Goal: Information Seeking & Learning: Learn about a topic

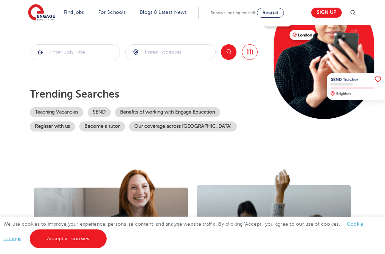
scroll to position [91, 0]
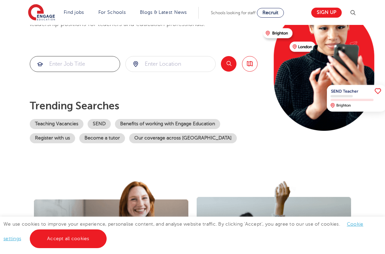
click at [87, 64] on input "search" at bounding box center [75, 63] width 90 height 15
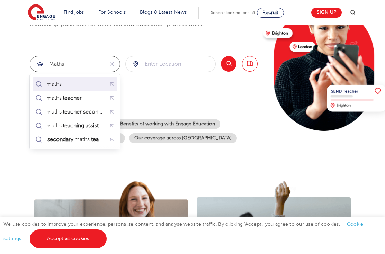
click at [71, 87] on div "maths" at bounding box center [75, 84] width 82 height 11
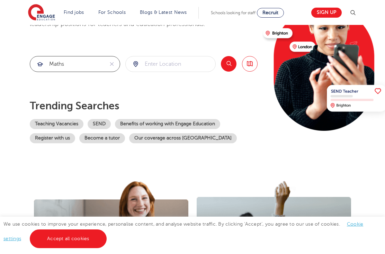
type input "maths"
click at [159, 68] on input "search" at bounding box center [171, 63] width 90 height 15
type input "w10 5dp"
click button "Submit" at bounding box center [0, 0] width 0 height 0
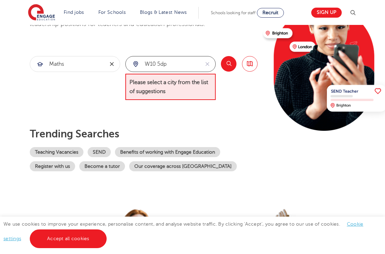
drag, startPoint x: 180, startPoint y: 67, endPoint x: 115, endPoint y: 66, distance: 65.4
click at [115, 66] on section "maths w10 5dp Please select a city from the list of suggestions Search Browse a…" at bounding box center [144, 78] width 228 height 44
click at [207, 61] on icon "reset" at bounding box center [207, 64] width 7 height 6
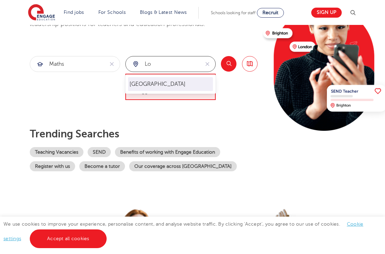
click at [150, 86] on li "[GEOGRAPHIC_DATA]" at bounding box center [170, 84] width 85 height 14
type input "[GEOGRAPHIC_DATA]"
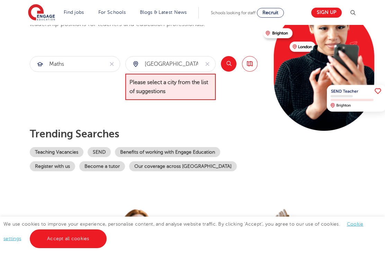
click at [230, 61] on button "Search" at bounding box center [229, 64] width 16 height 16
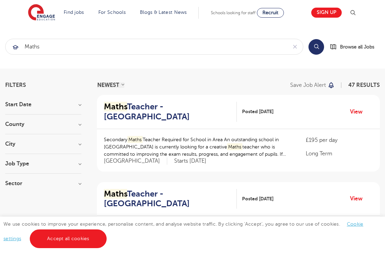
click at [41, 16] on img at bounding box center [41, 12] width 27 height 17
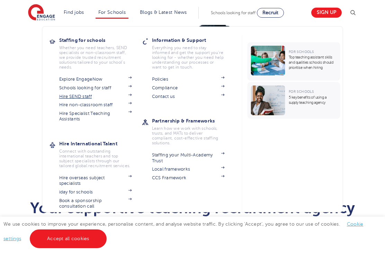
scroll to position [421, 0]
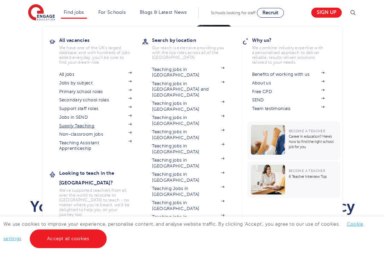
click at [79, 123] on link "Supply Teaching" at bounding box center [95, 126] width 73 height 6
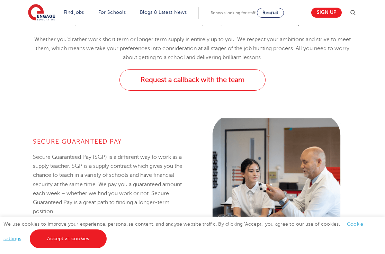
scroll to position [372, 0]
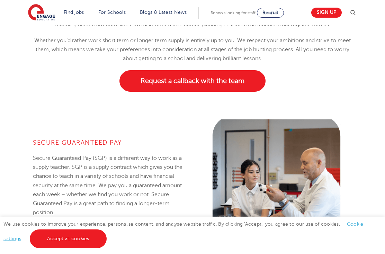
click at [181, 90] on link "Request a callback with the team" at bounding box center [192, 80] width 146 height 21
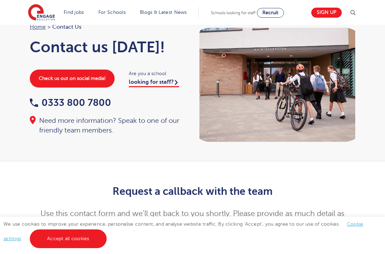
scroll to position [18, 0]
